Goal: Use online tool/utility: Utilize a website feature to perform a specific function

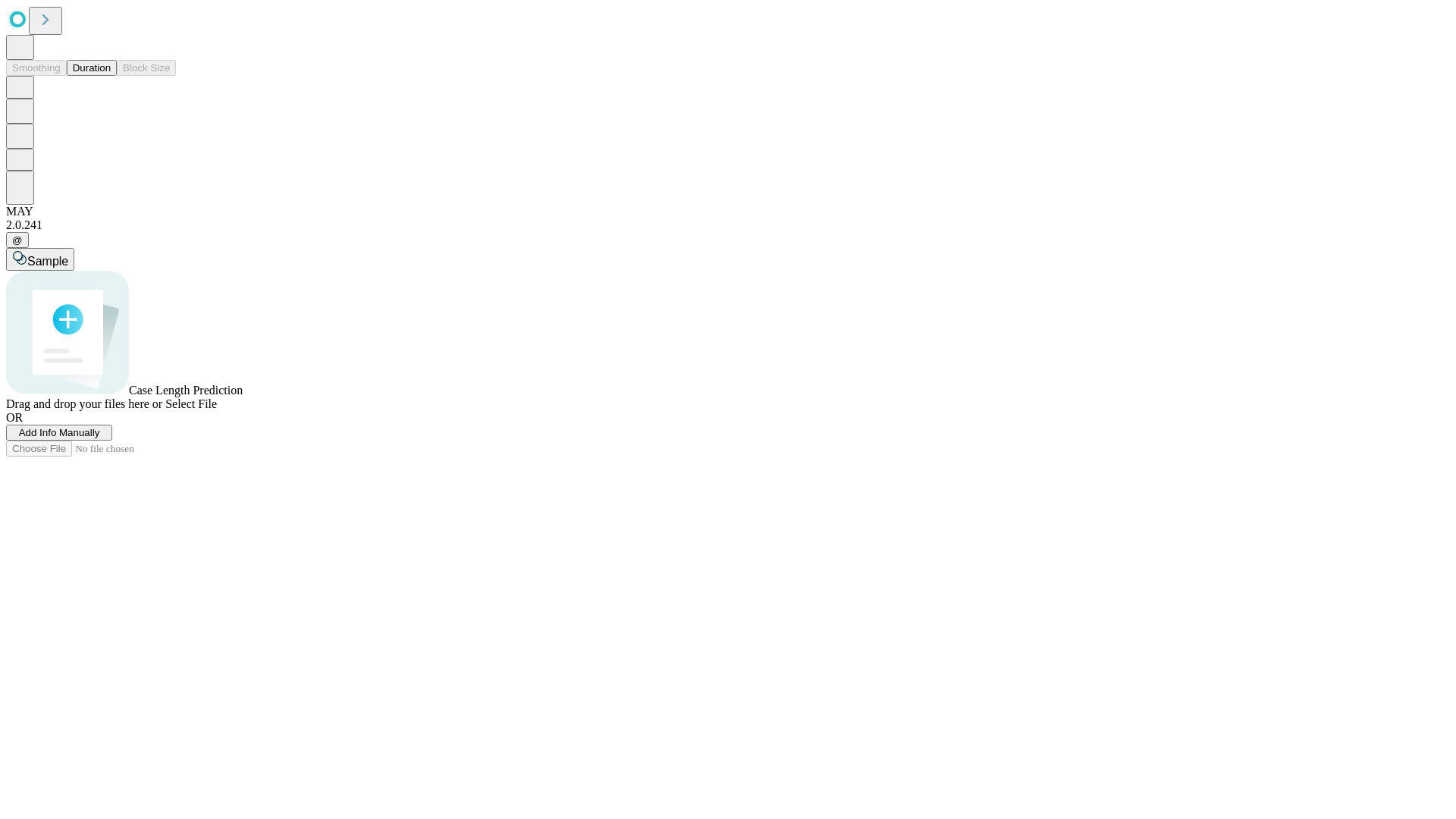
click at [111, 75] on button "Duration" at bounding box center [91, 68] width 50 height 16
click at [68, 255] on span "Sample" at bounding box center [47, 261] width 41 height 13
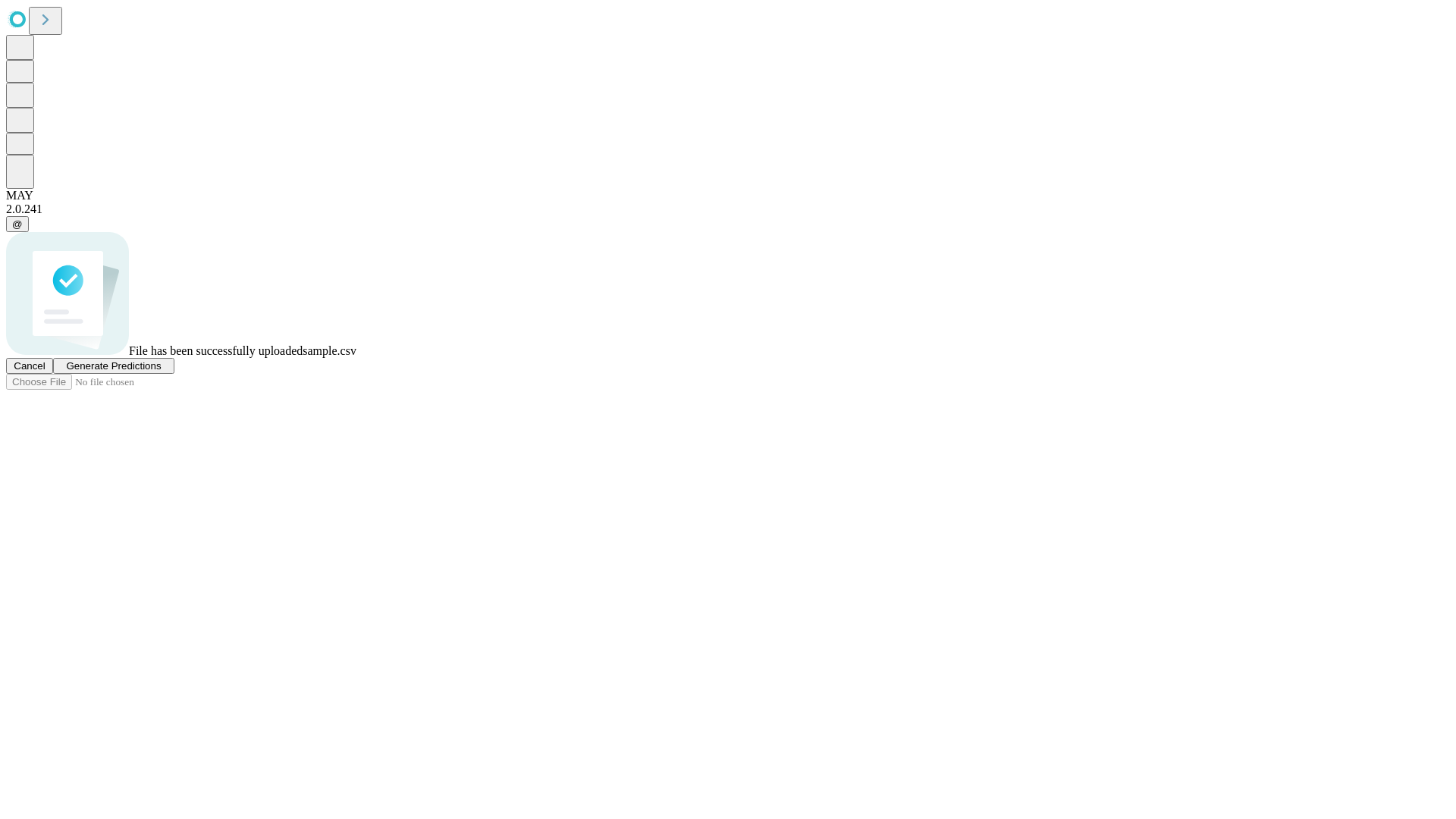
click at [161, 372] on span "Generate Predictions" at bounding box center [114, 365] width 95 height 12
